Goal: Transaction & Acquisition: Obtain resource

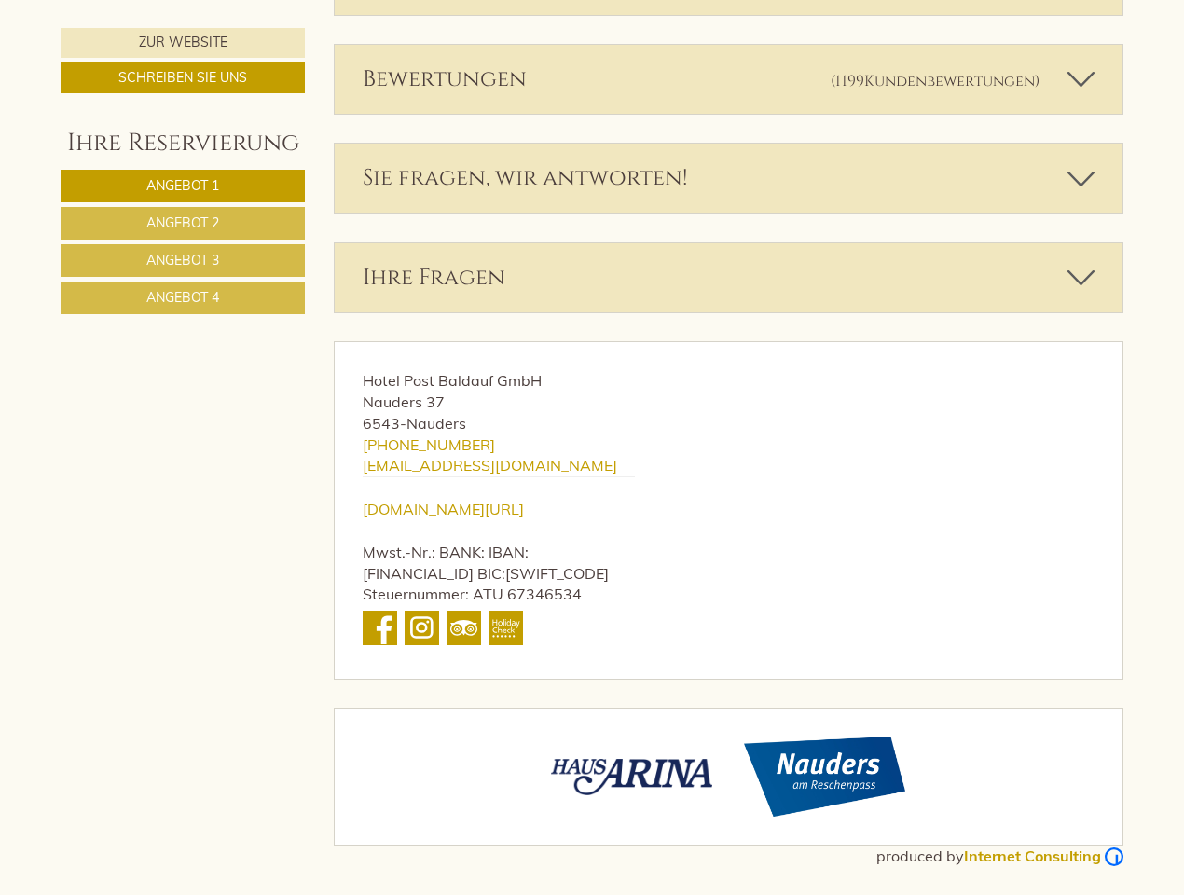
scroll to position [5777, 0]
click at [592, 448] on div "Hotel Post Baldauf GmbH Nauders 37 6543 - Nauders [PHONE_NUMBER] [EMAIL_ADDRESS…" at bounding box center [499, 510] width 328 height 337
click at [183, 186] on span "Angebot 1" at bounding box center [182, 185] width 73 height 17
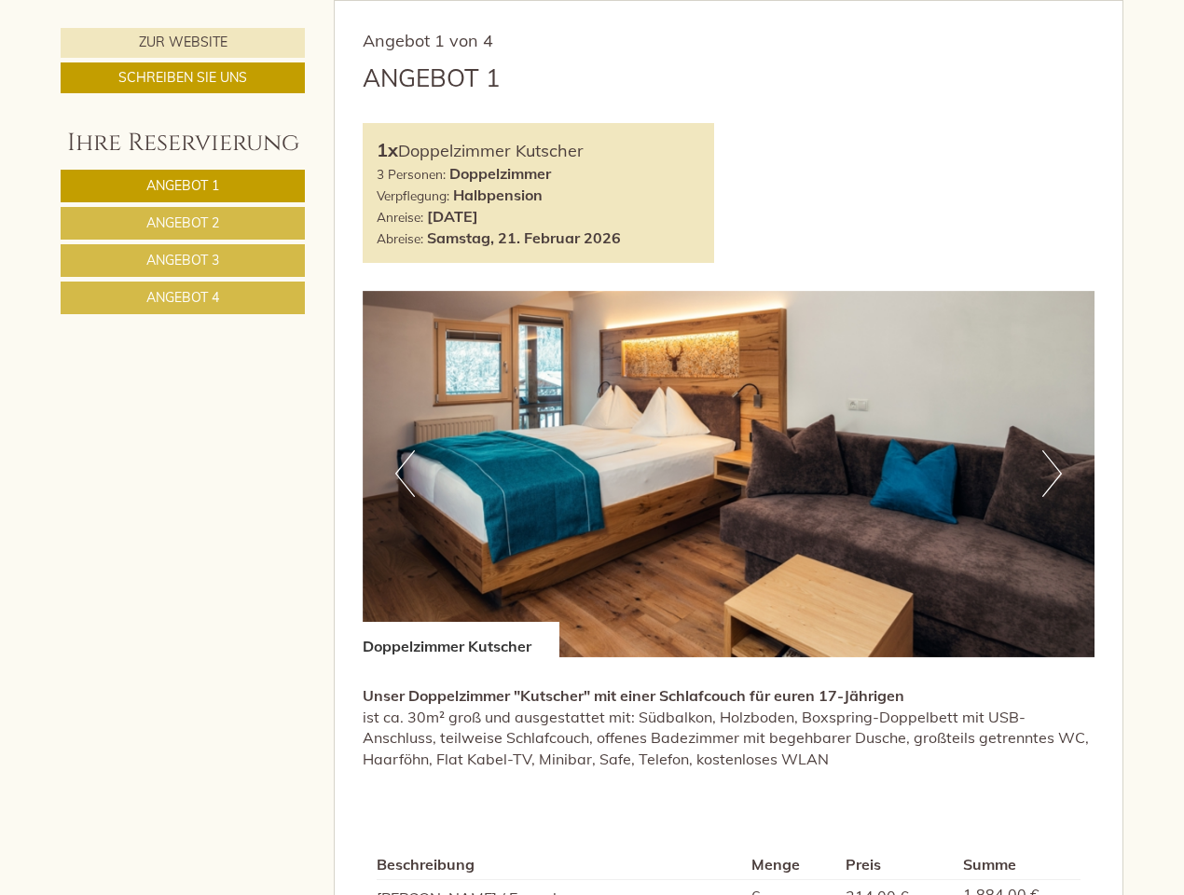
click at [183, 223] on span "Angebot 2" at bounding box center [182, 222] width 73 height 17
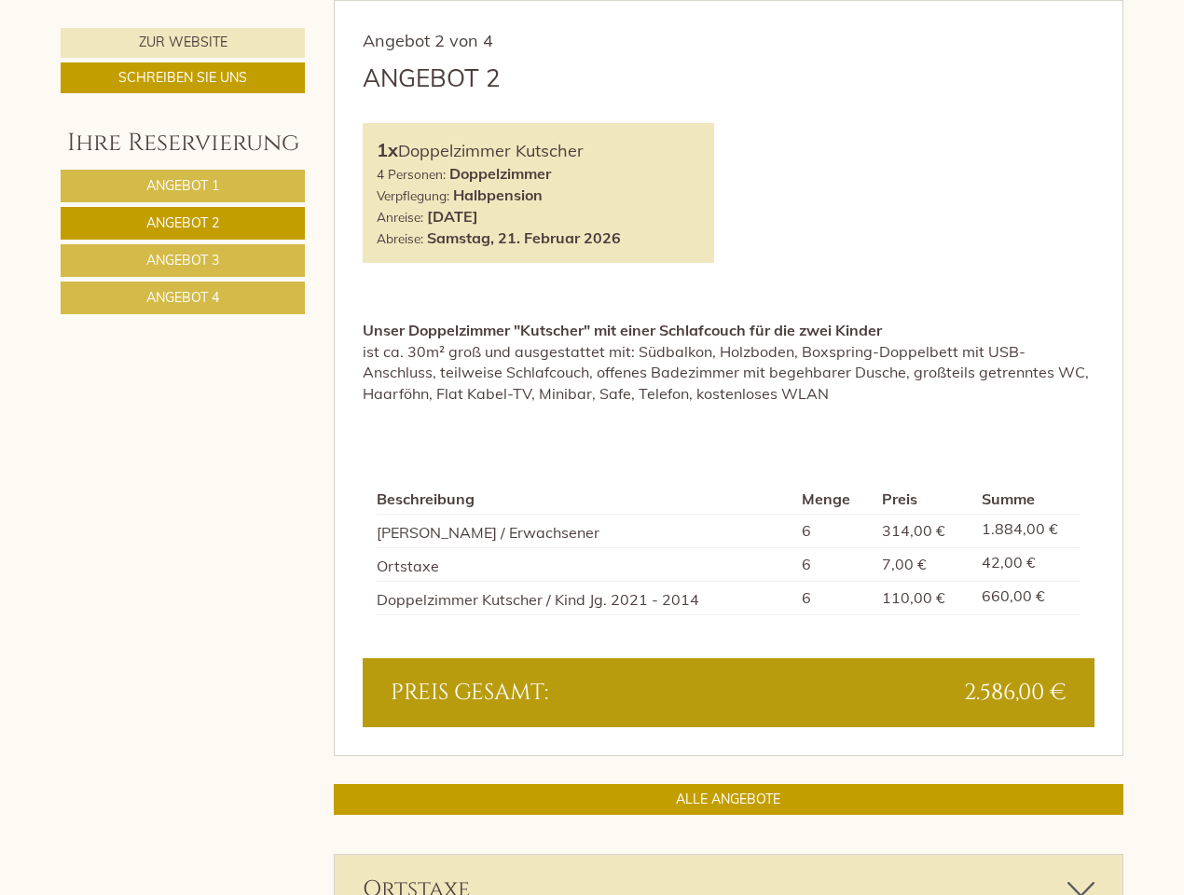
click at [183, 260] on span "Angebot 3" at bounding box center [182, 260] width 73 height 17
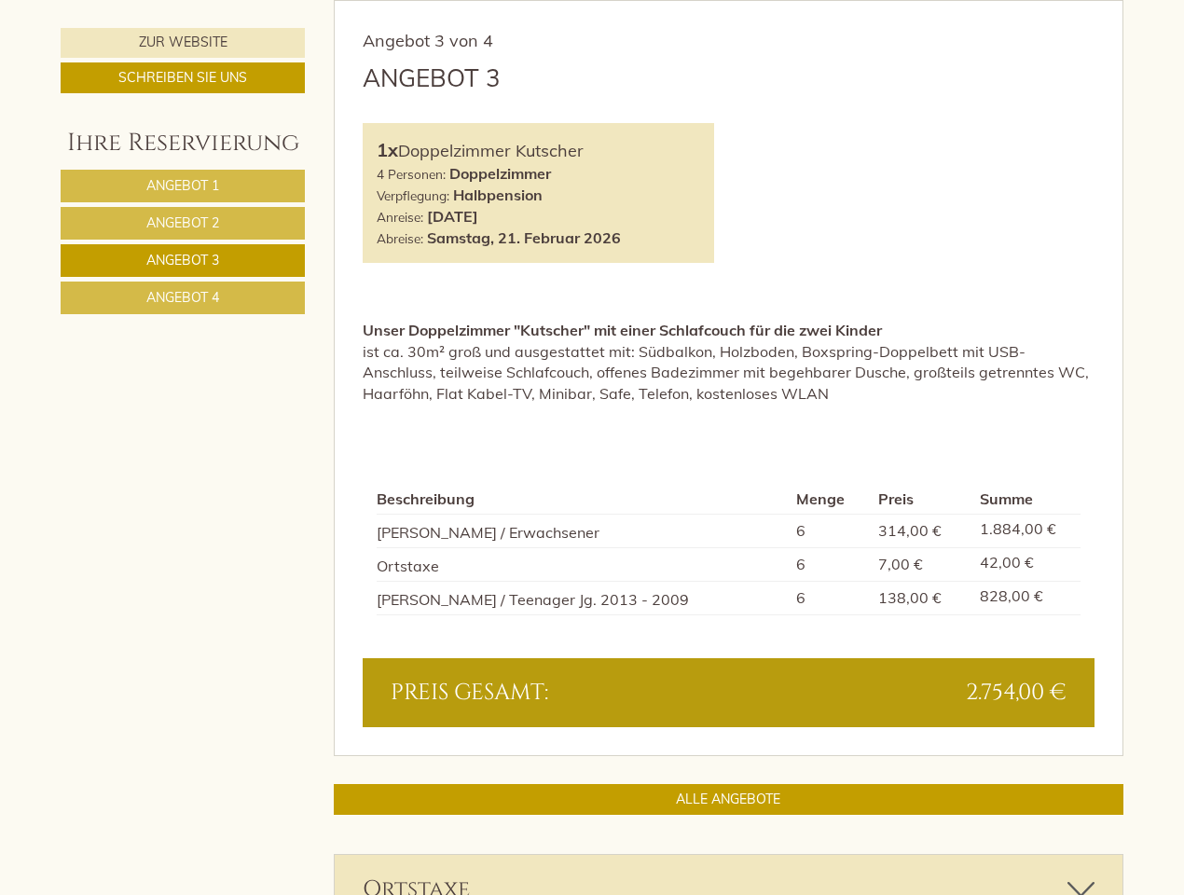
click at [183, 297] on span "Angebot 4" at bounding box center [182, 297] width 73 height 17
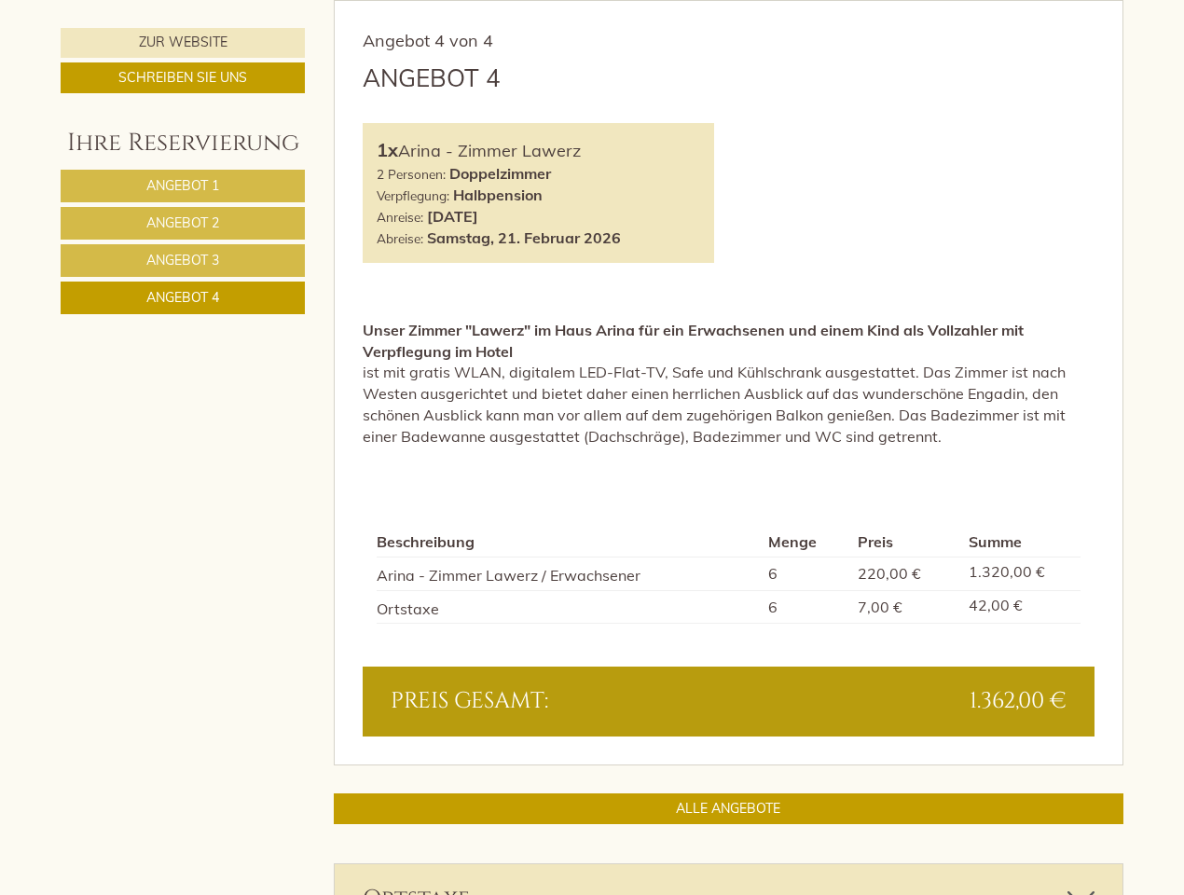
click at [729, 7] on div "Angebot 4 von 4 Angebot 4 1x Arina - Zimmer Lawerz 2 Personen: Doppelzimmer Ver…" at bounding box center [729, 383] width 789 height 764
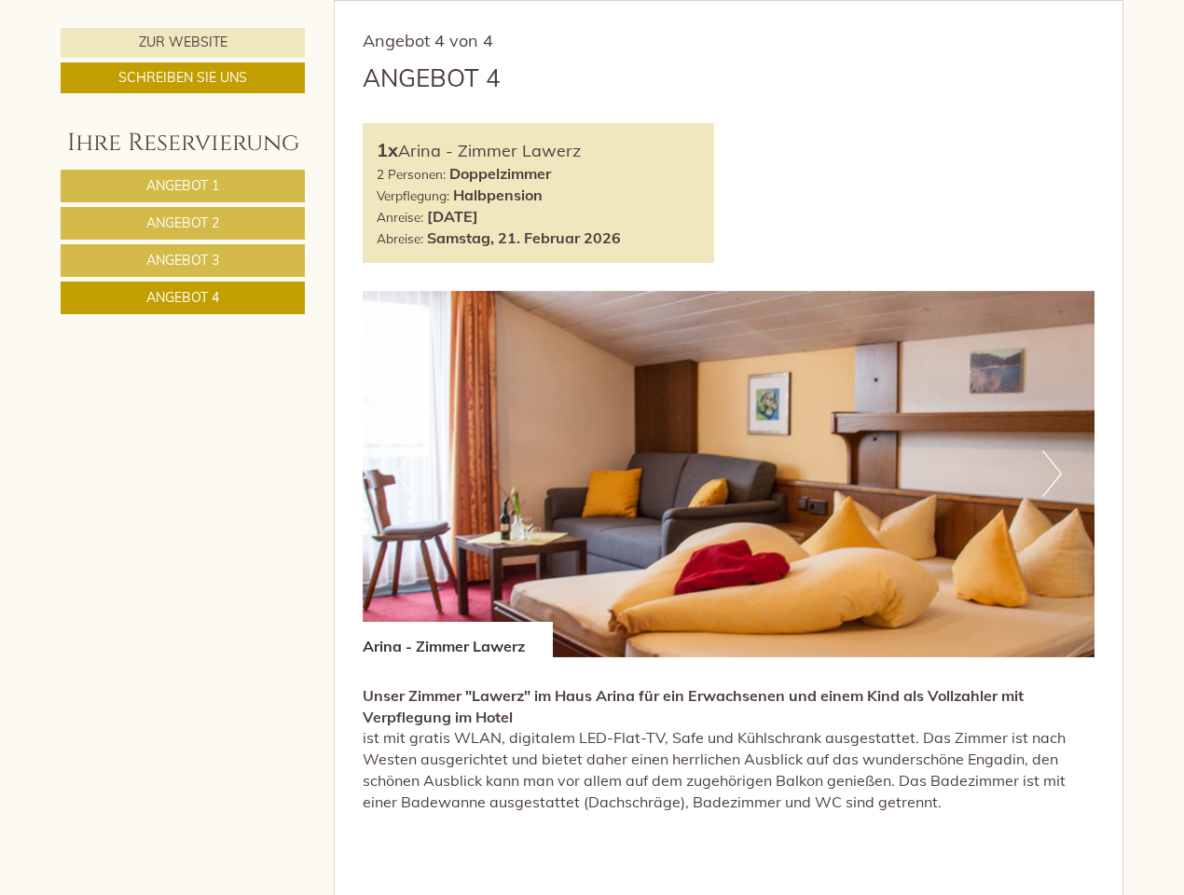
click at [729, 79] on div "Angebot 4" at bounding box center [729, 78] width 733 height 35
click at [729, 178] on div "1x Arina - Zimmer Lawerz 2 Personen: Doppelzimmer Verpflegung: Halbpension Anre…" at bounding box center [729, 193] width 761 height 140
click at [729, 278] on div "Angebot 4 von 4 Angebot 4 1x Arina - Zimmer Lawerz 2 Personen: Doppelzimmer Ver…" at bounding box center [729, 565] width 789 height 1129
